Goal: Find specific page/section: Find specific page/section

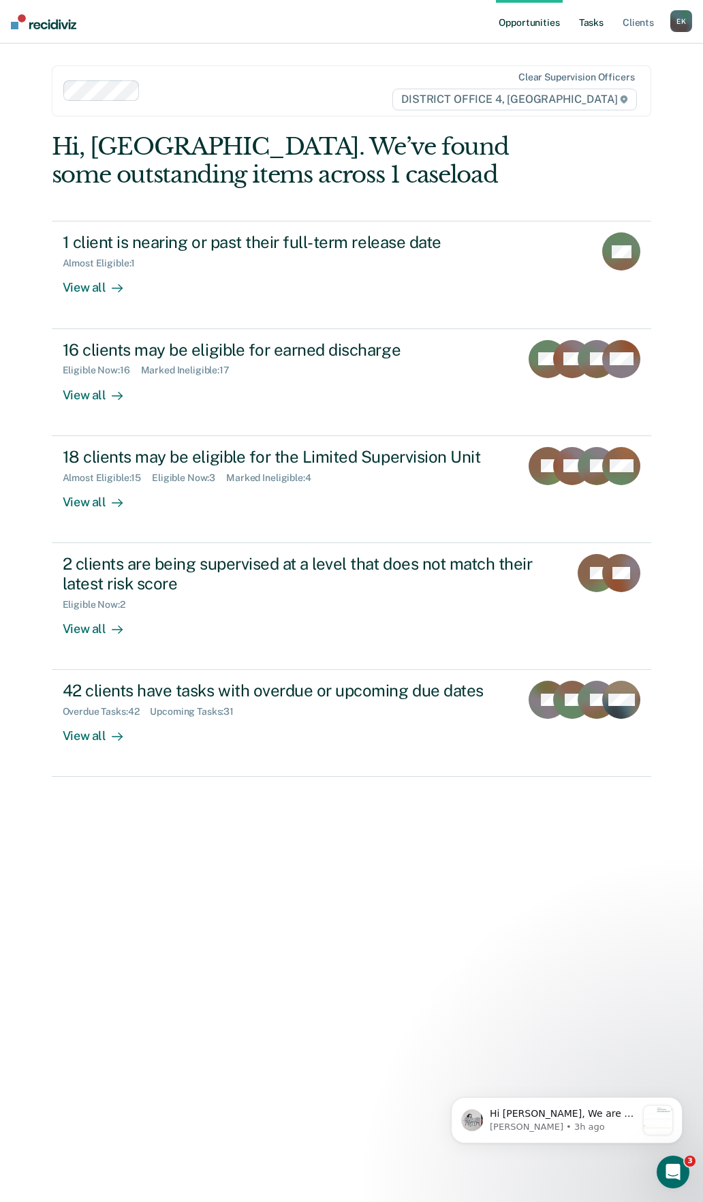
click at [588, 29] on link "Tasks" at bounding box center [592, 22] width 30 height 44
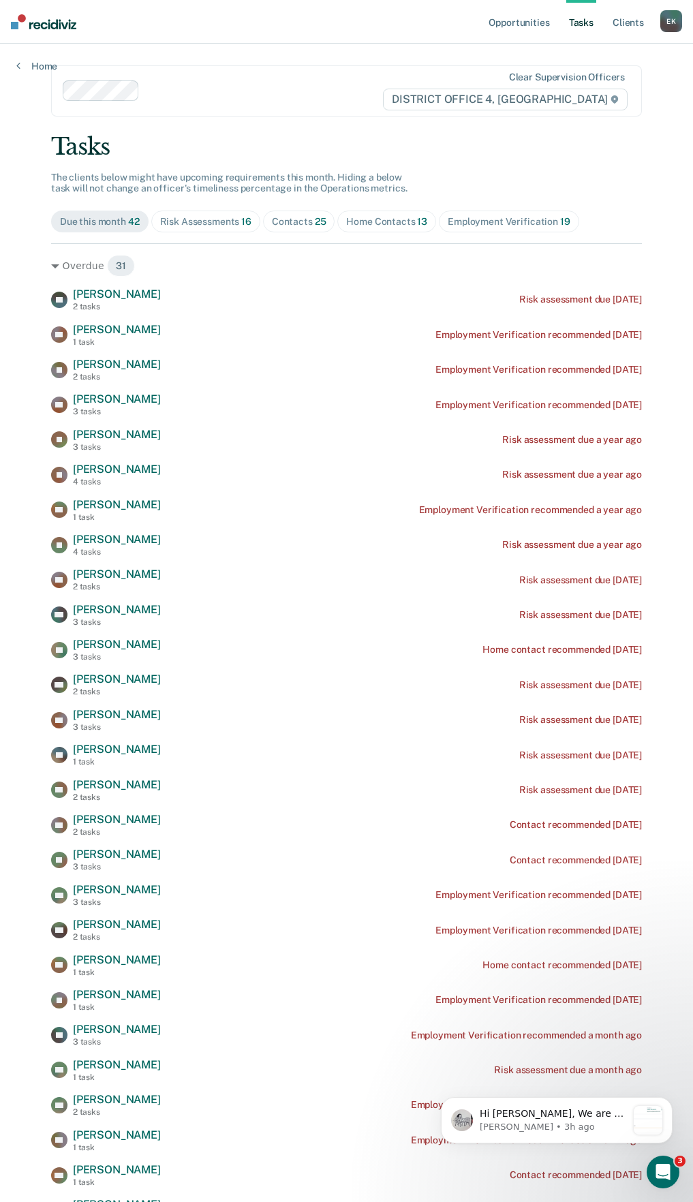
click at [288, 222] on div "Contacts 25" at bounding box center [299, 222] width 55 height 12
